Goal: Transaction & Acquisition: Purchase product/service

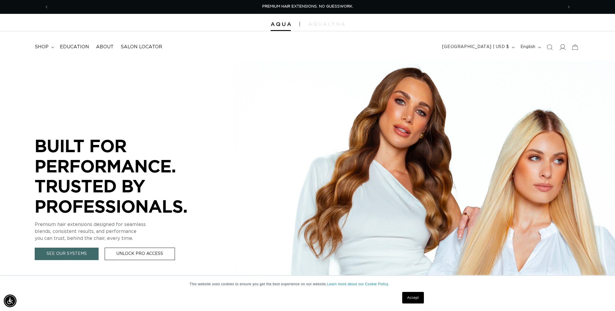
click at [563, 45] on icon at bounding box center [562, 47] width 6 height 6
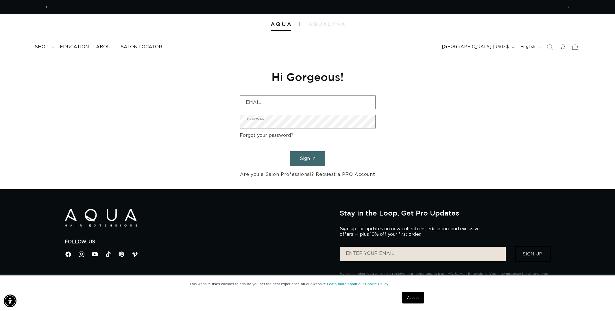
scroll to position [0, 514]
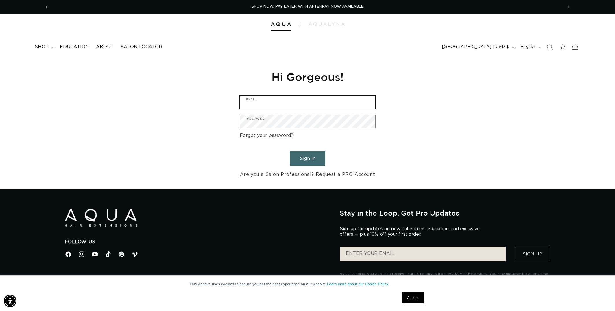
type input "[EMAIL_ADDRESS][DOMAIN_NAME]"
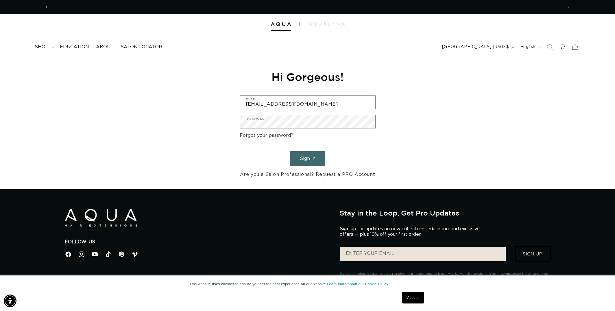
scroll to position [0, 0]
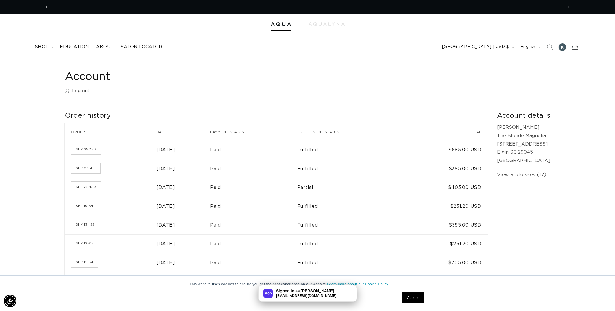
click at [44, 47] on span "shop" at bounding box center [42, 47] width 14 height 6
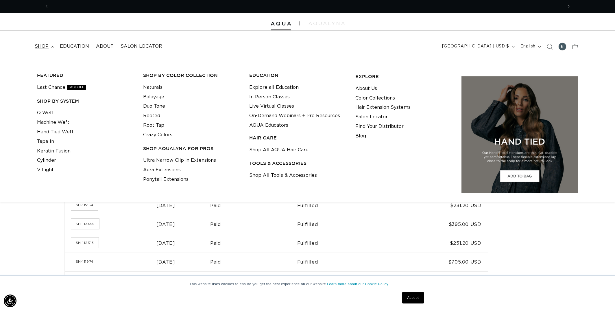
scroll to position [0, 514]
click at [272, 173] on link "Shop All Tools & Accessories" at bounding box center [283, 176] width 68 height 10
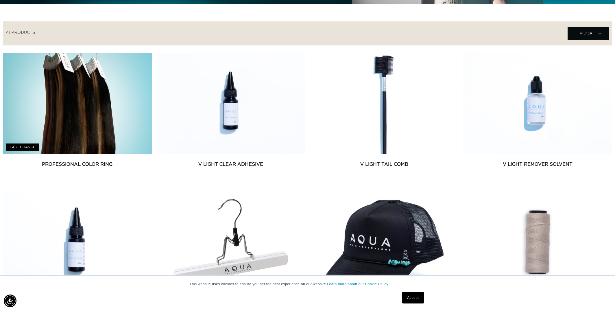
scroll to position [0, 514]
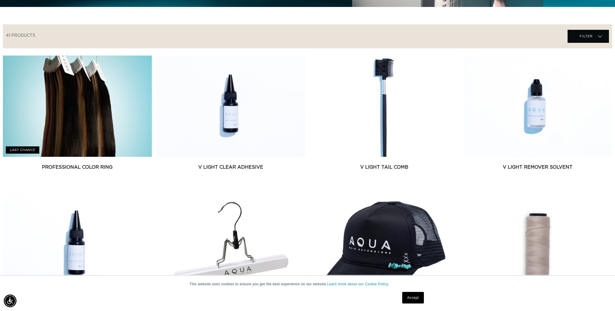
click at [415, 296] on link "Accept" at bounding box center [412, 298] width 21 height 12
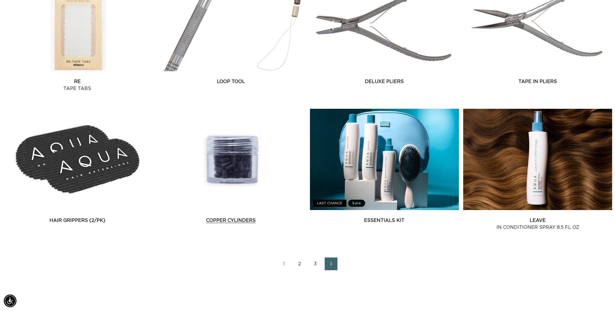
scroll to position [0, 0]
click at [328, 266] on icon "Next page" at bounding box center [332, 264] width 8 height 4
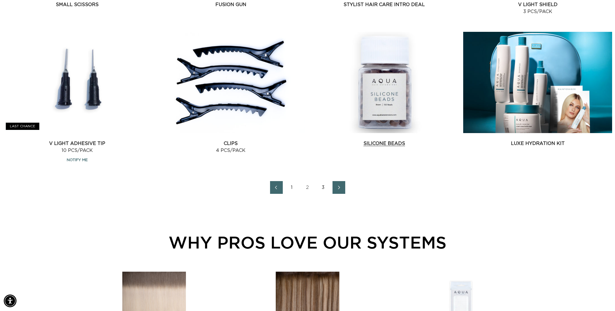
scroll to position [785, 1]
click at [377, 140] on link "Silicone Beads" at bounding box center [384, 143] width 149 height 7
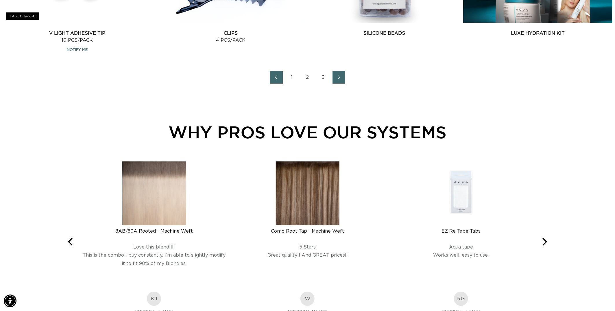
scroll to position [0, 514]
click at [275, 79] on icon "Previous page" at bounding box center [276, 77] width 8 height 4
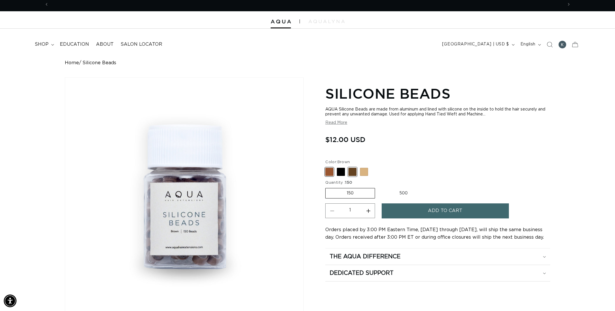
scroll to position [0, 514]
click at [350, 170] on span at bounding box center [353, 172] width 8 height 8
click at [327, 167] on input "Dark Brown Variant sold out or unavailable" at bounding box center [327, 167] width 0 height 0
radio input "true"
click at [422, 205] on button "Add to cart" at bounding box center [445, 210] width 127 height 15
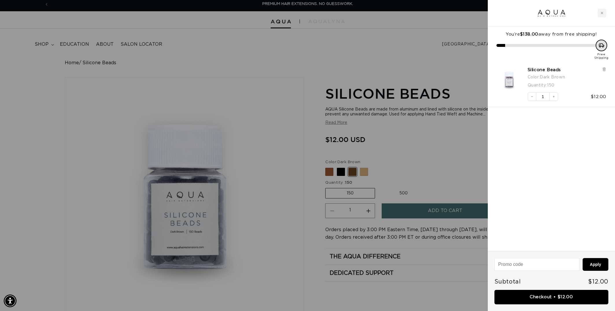
click at [401, 50] on div at bounding box center [307, 155] width 615 height 311
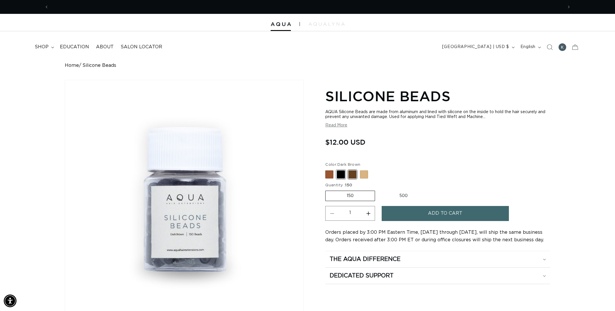
scroll to position [0, 514]
click at [339, 171] on span at bounding box center [341, 174] width 8 height 8
click at [327, 170] on input "Black Variant sold out or unavailable" at bounding box center [327, 169] width 0 height 0
radio input "true"
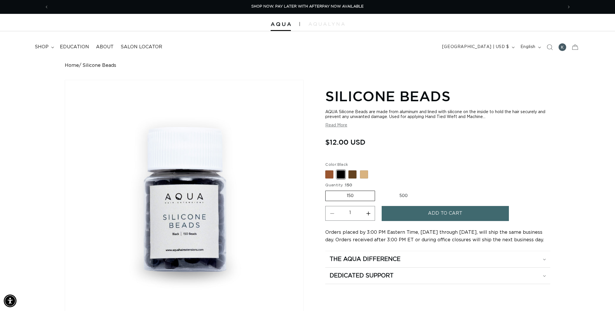
click at [415, 206] on button "Add to cart" at bounding box center [445, 213] width 127 height 15
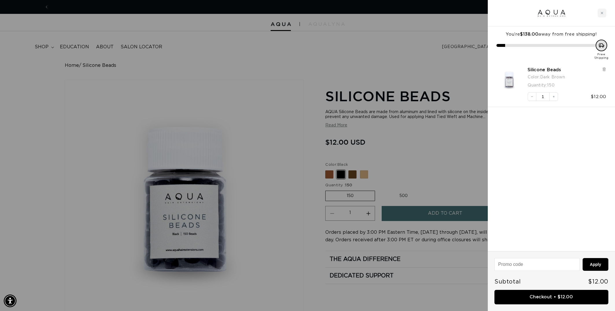
scroll to position [0, 1029]
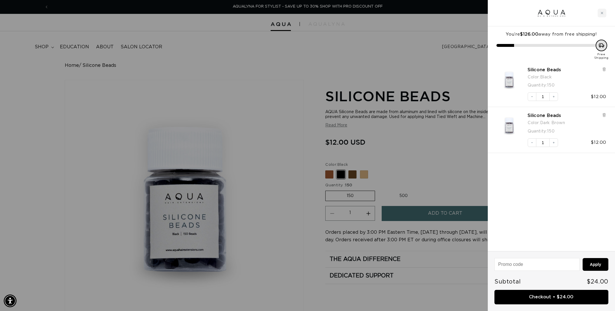
click at [463, 161] on div at bounding box center [307, 155] width 615 height 311
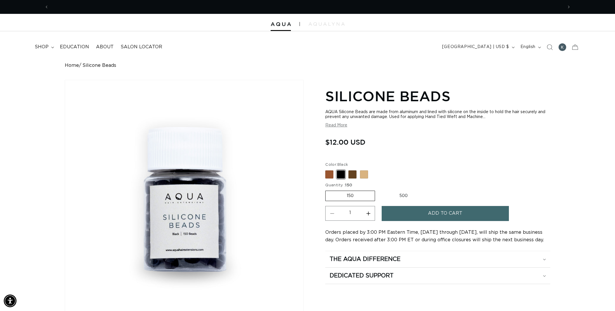
scroll to position [0, 0]
click at [350, 170] on span at bounding box center [353, 174] width 8 height 8
click at [327, 170] on input "Dark Brown Variant sold out or unavailable" at bounding box center [327, 169] width 0 height 0
radio input "true"
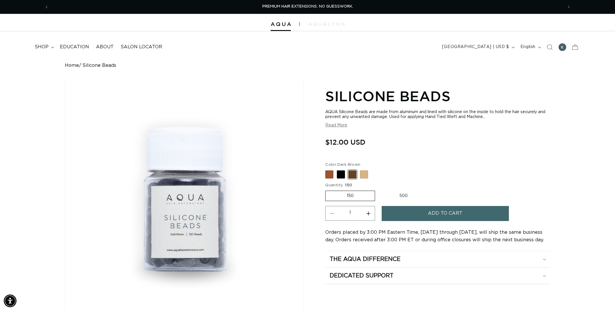
click at [432, 211] on span "Add to cart" at bounding box center [445, 213] width 34 height 15
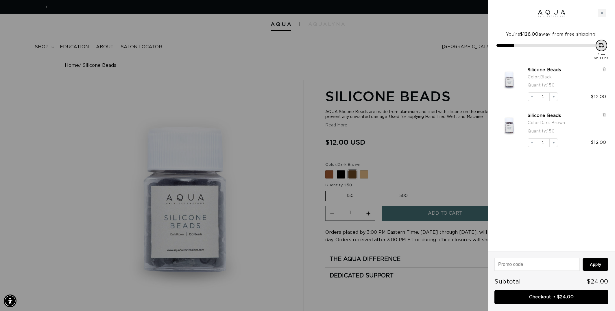
scroll to position [0, 514]
click at [461, 159] on div at bounding box center [307, 155] width 615 height 311
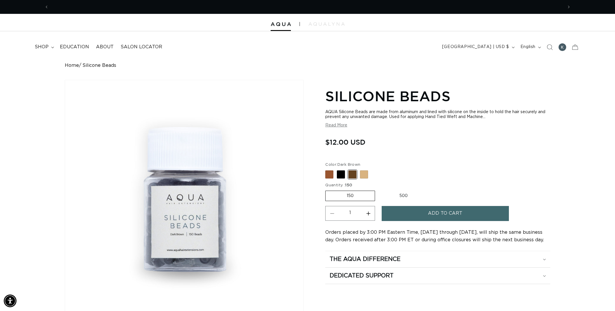
scroll to position [0, 0]
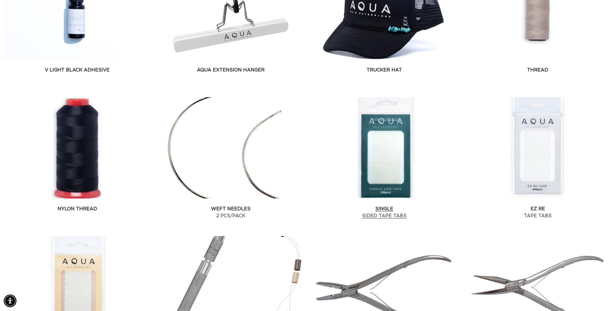
scroll to position [440, 0]
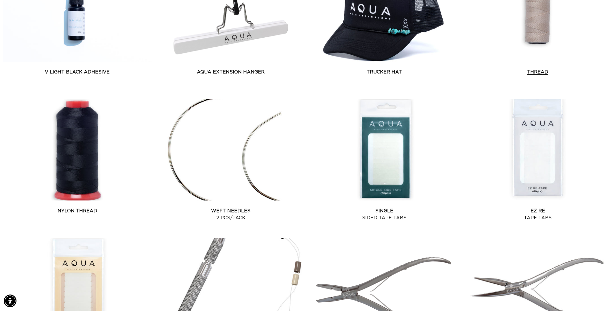
click at [539, 69] on link "Thread" at bounding box center [537, 72] width 149 height 7
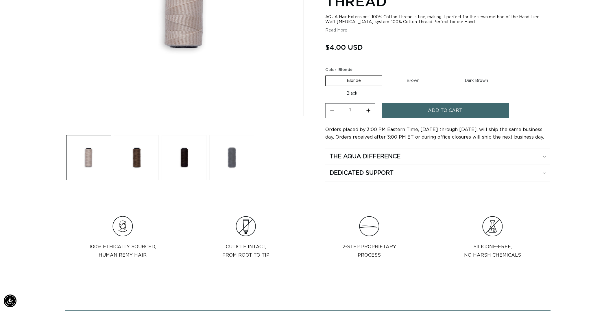
scroll to position [201, 0]
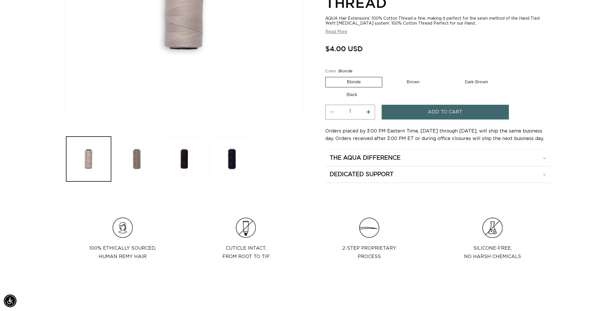
click at [151, 163] on button "Load image 2 in gallery view" at bounding box center [136, 159] width 45 height 45
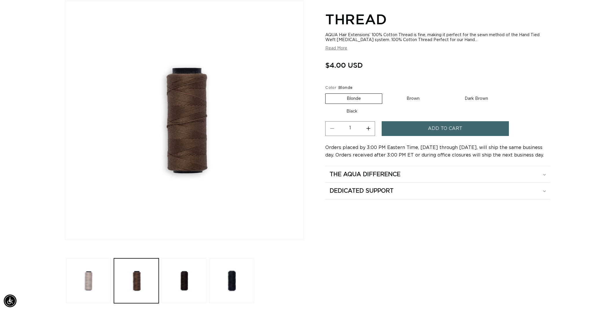
scroll to position [0, 1029]
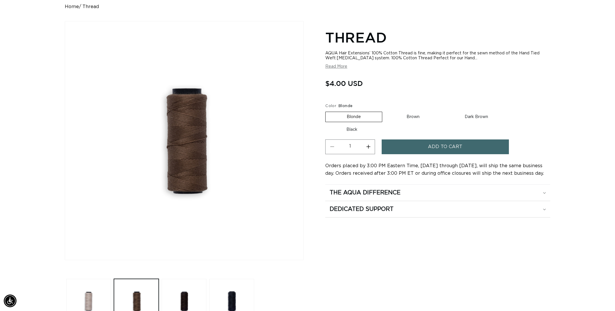
click at [405, 112] on label "Brown Variant sold out or unavailable" at bounding box center [413, 117] width 55 height 10
click at [386, 110] on input "Brown Variant sold out or unavailable" at bounding box center [385, 110] width 0 height 0
radio input "true"
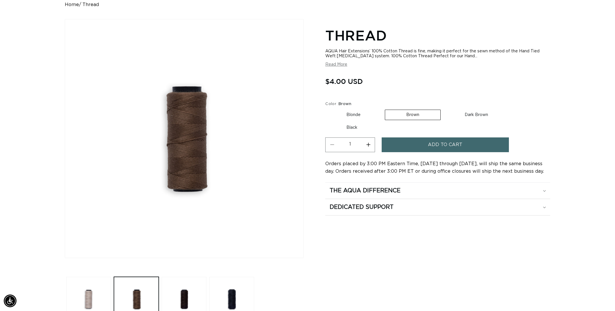
scroll to position [61, 0]
click at [469, 111] on label "Dark Brown Variant sold out or unavailable" at bounding box center [477, 115] width 66 height 10
click at [444, 108] on input "Dark Brown Variant sold out or unavailable" at bounding box center [444, 108] width 0 height 0
radio input "true"
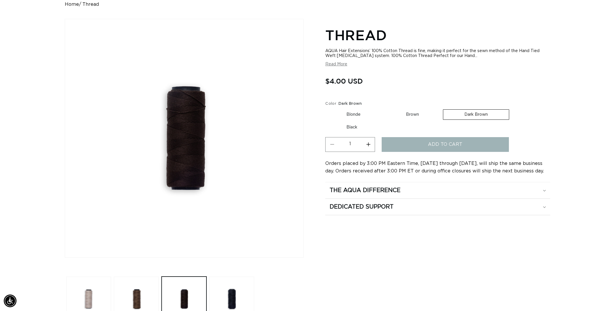
scroll to position [0, 0]
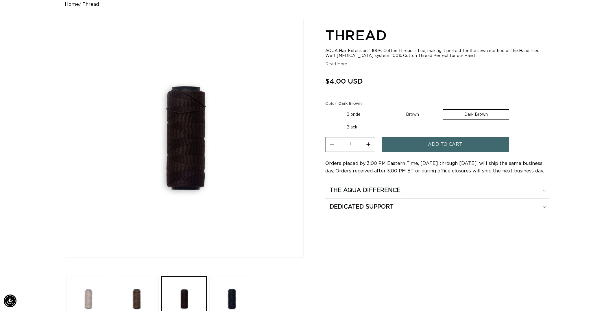
click at [411, 113] on label "Brown Variant sold out or unavailable" at bounding box center [412, 115] width 55 height 10
click at [385, 108] on input "Brown Variant sold out or unavailable" at bounding box center [385, 108] width 0 height 0
radio input "true"
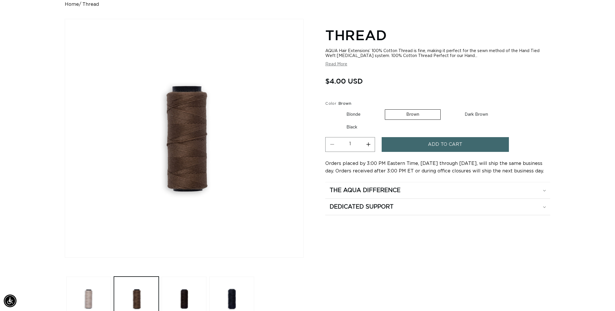
scroll to position [0, 514]
click at [372, 138] on button "Increase quantity for Thread" at bounding box center [368, 144] width 13 height 15
click at [328, 142] on button "Decrease quantity for Thread" at bounding box center [332, 144] width 13 height 15
type input "2"
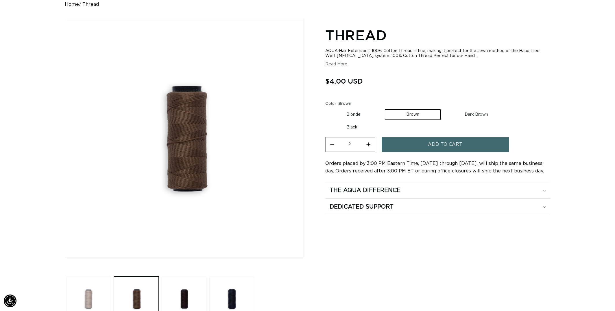
click at [422, 143] on button "Add to cart" at bounding box center [445, 144] width 127 height 15
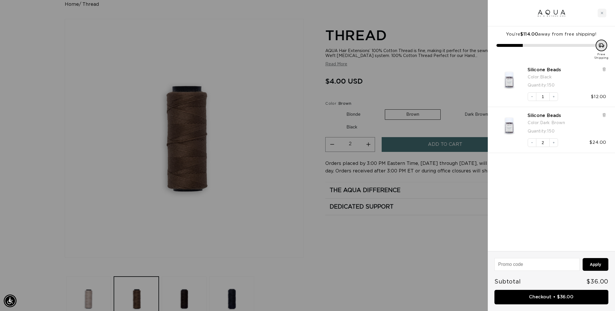
scroll to position [0, 1029]
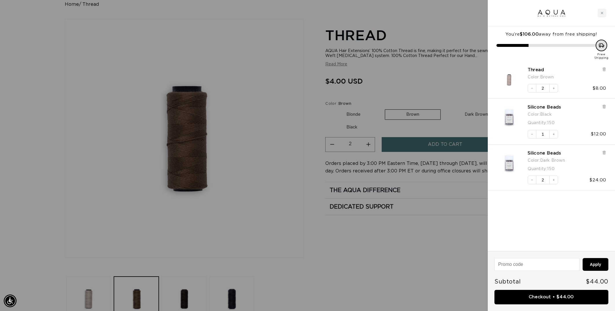
click at [453, 81] on div at bounding box center [307, 155] width 615 height 311
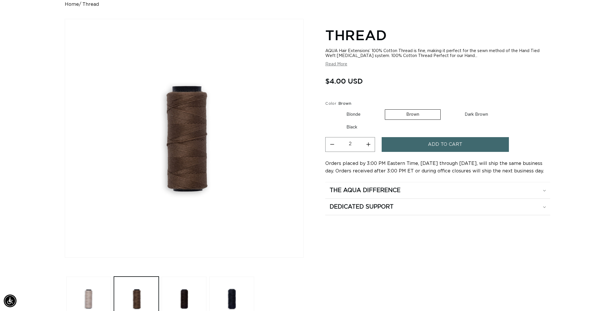
scroll to position [0, 0]
click at [471, 112] on label "Dark Brown Variant sold out or unavailable" at bounding box center [477, 115] width 66 height 10
click at [444, 108] on input "Dark Brown Variant sold out or unavailable" at bounding box center [444, 108] width 0 height 0
radio input "true"
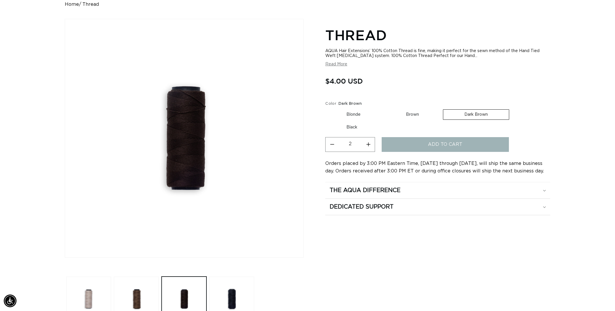
type input "1"
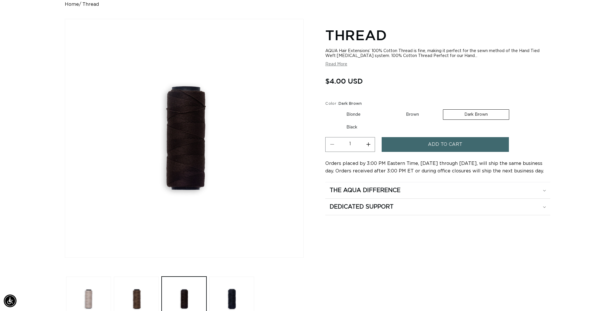
scroll to position [59, 0]
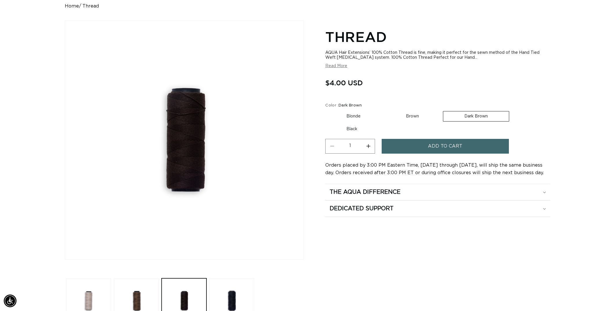
click at [440, 141] on span "Add to cart" at bounding box center [445, 146] width 34 height 15
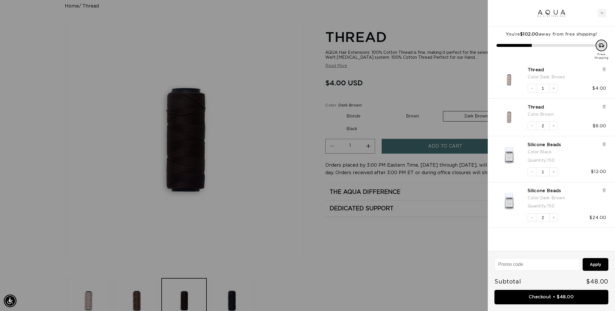
scroll to position [0, 514]
click at [458, 79] on div at bounding box center [307, 155] width 615 height 311
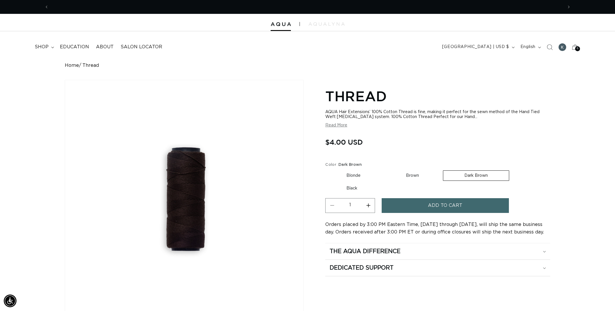
scroll to position [0, 1029]
click at [576, 48] on div "6 6" at bounding box center [577, 48] width 5 height 5
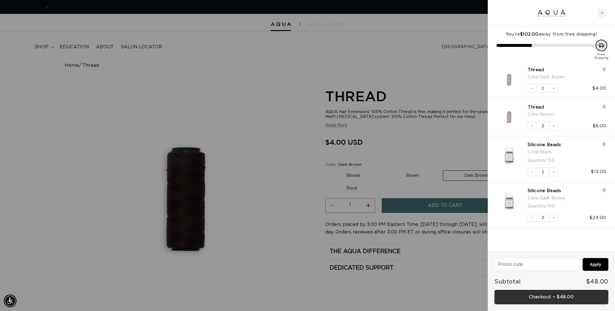
scroll to position [0, 514]
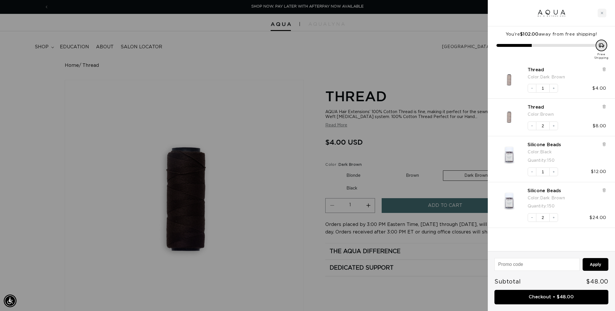
click at [548, 299] on link "Checkout • $48.00" at bounding box center [552, 297] width 114 height 15
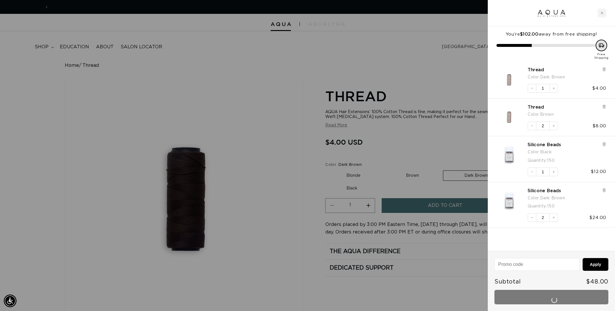
scroll to position [0, 0]
